Goal: Information Seeking & Learning: Learn about a topic

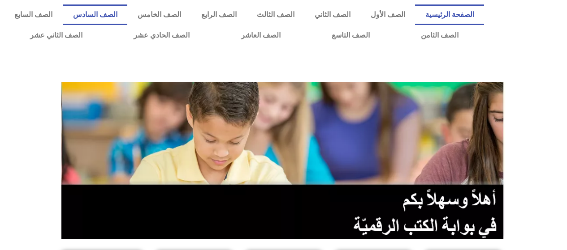
click at [127, 21] on link "الصف السادس" at bounding box center [95, 14] width 64 height 21
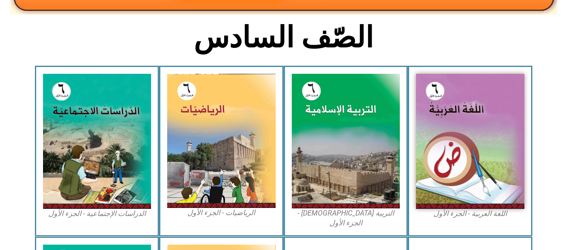
scroll to position [314, 0]
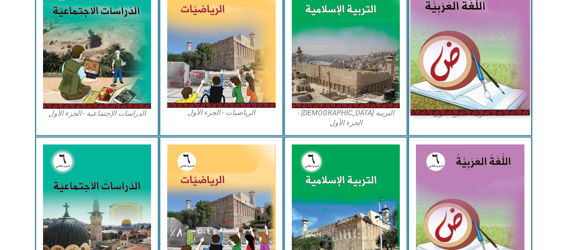
click at [496, 64] on img at bounding box center [469, 41] width 119 height 149
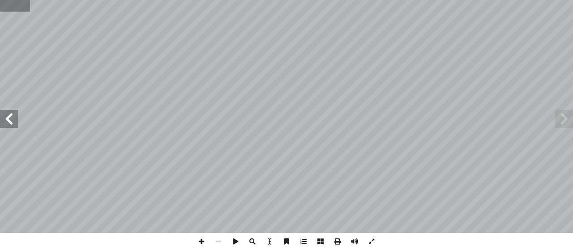
click at [12, 4] on input "text" at bounding box center [15, 6] width 30 height 12
type input "**"
click at [217, 240] on span at bounding box center [218, 241] width 17 height 17
click at [197, 241] on span at bounding box center [201, 241] width 17 height 17
drag, startPoint x: 217, startPoint y: 243, endPoint x: 224, endPoint y: 240, distance: 7.2
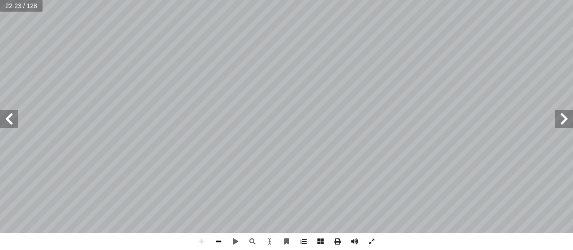
click at [217, 243] on span at bounding box center [218, 241] width 17 height 17
click at [200, 244] on span at bounding box center [201, 241] width 17 height 17
